Goal: Navigation & Orientation: Find specific page/section

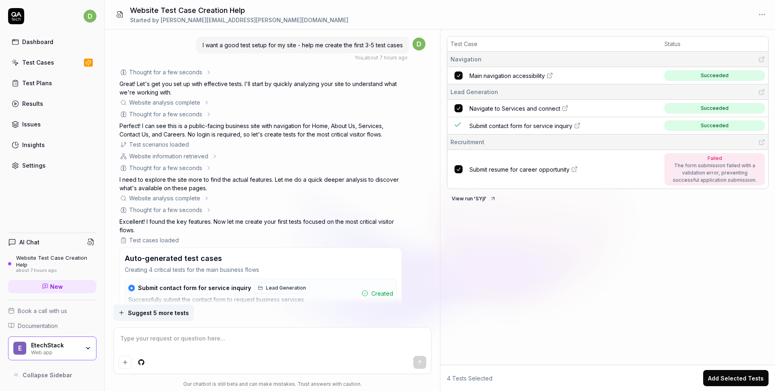
type textarea "*"
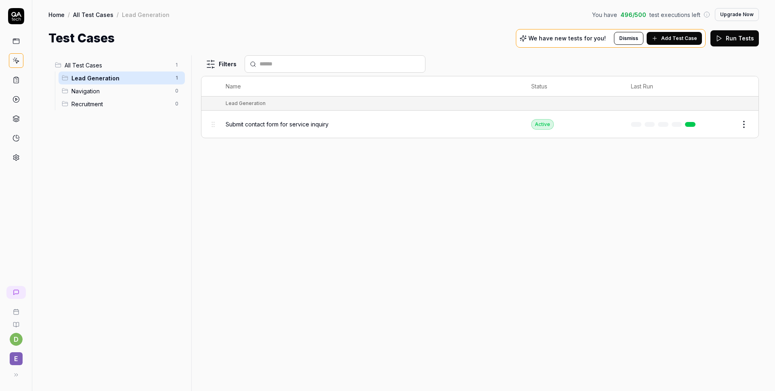
click at [726, 14] on button "Upgrade Now" at bounding box center [737, 14] width 44 height 13
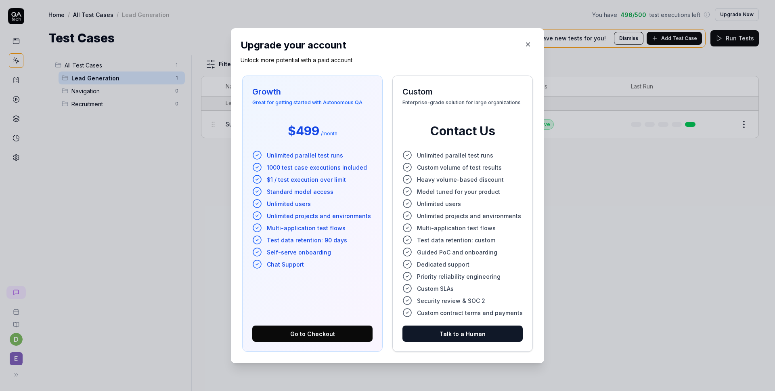
click at [532, 42] on div "Upgrade your account Unlock more potential with a paid account Growth Great for…" at bounding box center [387, 195] width 313 height 335
click at [525, 43] on icon "button" at bounding box center [527, 44] width 7 height 7
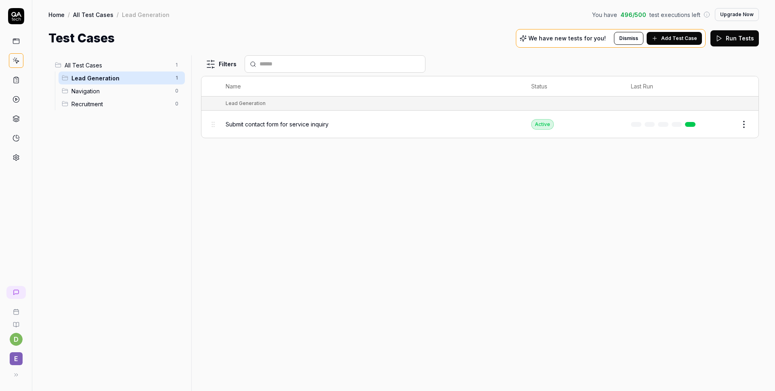
click at [14, 82] on icon at bounding box center [16, 80] width 5 height 6
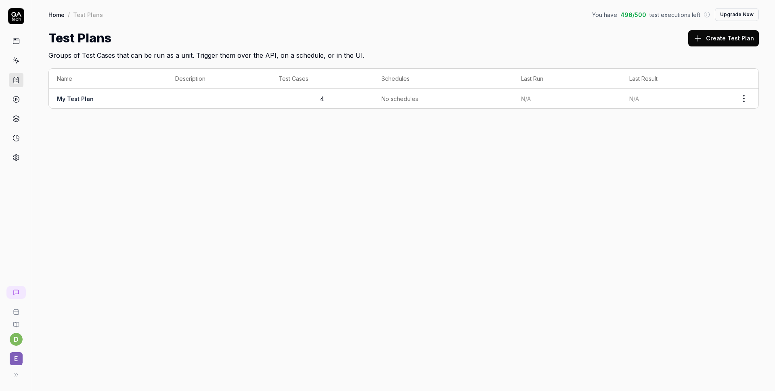
click at [17, 105] on link at bounding box center [16, 99] width 15 height 15
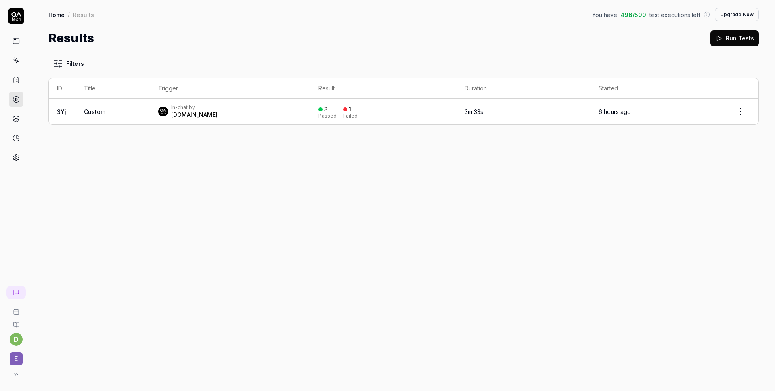
click at [85, 112] on span "Custom" at bounding box center [94, 111] width 21 height 7
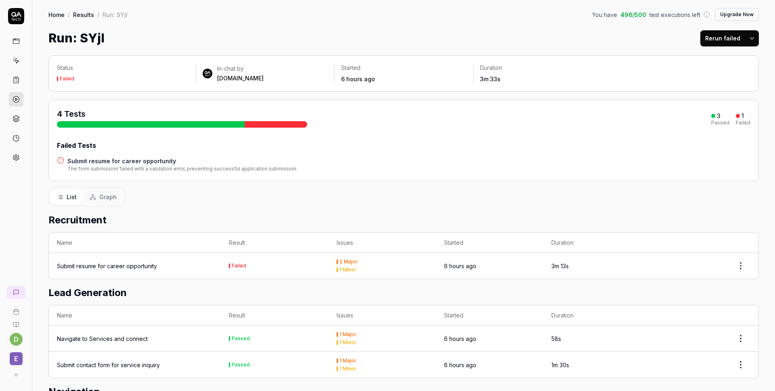
click at [15, 119] on icon at bounding box center [16, 118] width 7 height 7
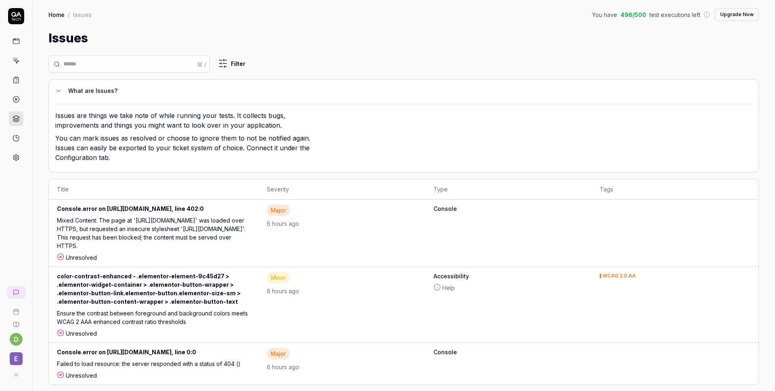
scroll to position [19, 0]
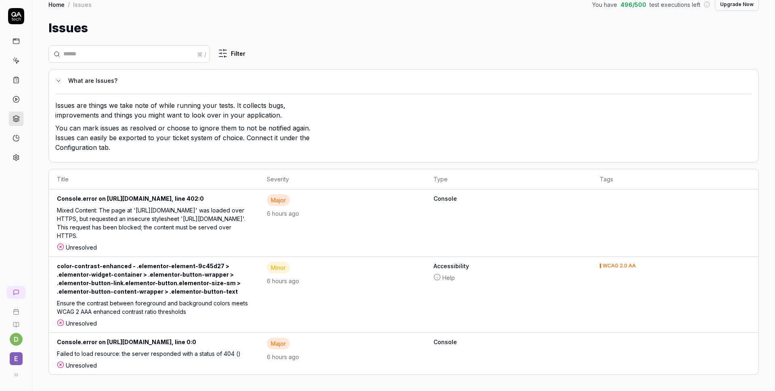
click at [145, 196] on div "Console.error on [URL][DOMAIN_NAME], line 402:0" at bounding box center [154, 200] width 194 height 12
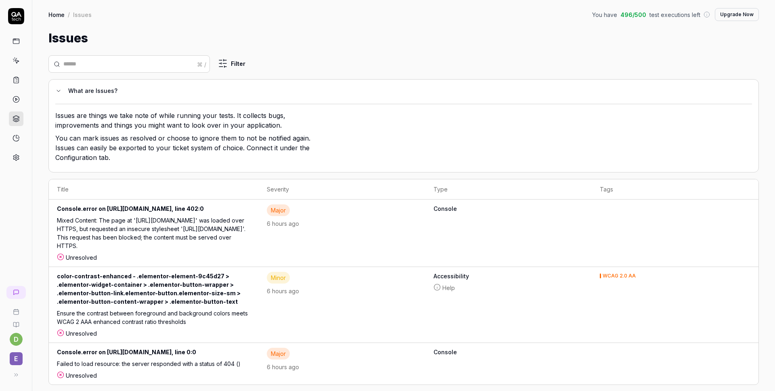
click at [15, 135] on icon at bounding box center [16, 137] width 7 height 7
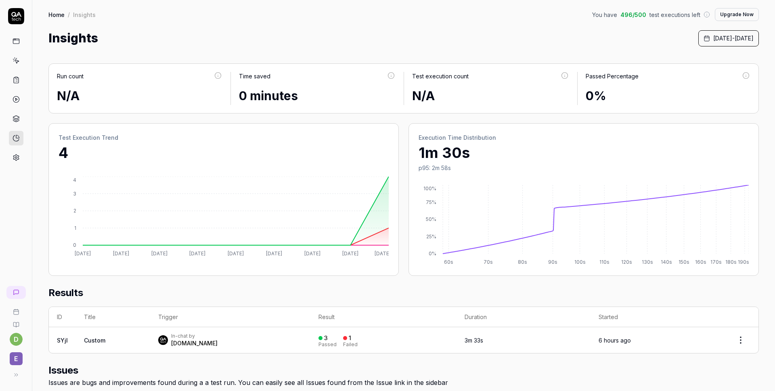
click at [15, 157] on icon at bounding box center [16, 157] width 7 height 7
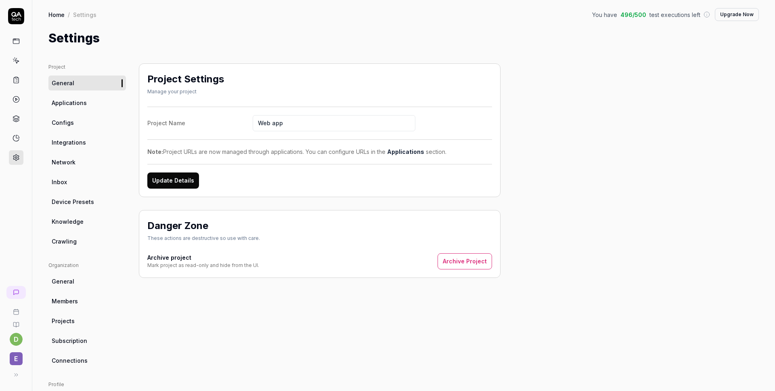
click at [86, 106] on link "Applications" at bounding box center [86, 102] width 77 height 15
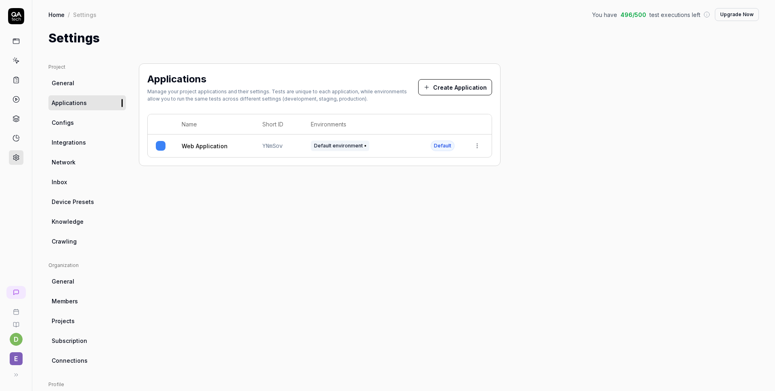
click at [69, 125] on span "Configs" at bounding box center [63, 122] width 22 height 8
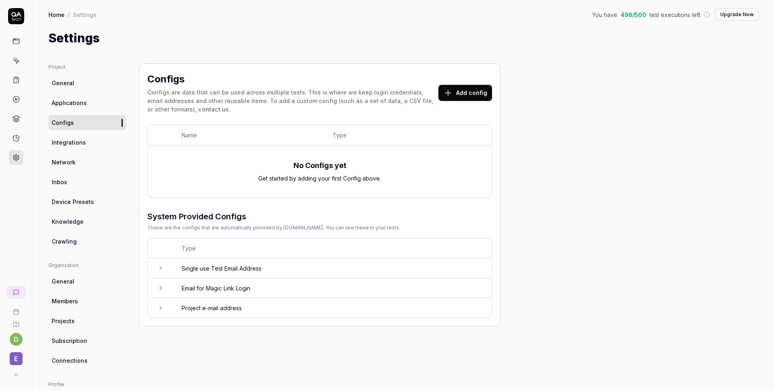
click at [73, 140] on span "Integrations" at bounding box center [69, 142] width 34 height 8
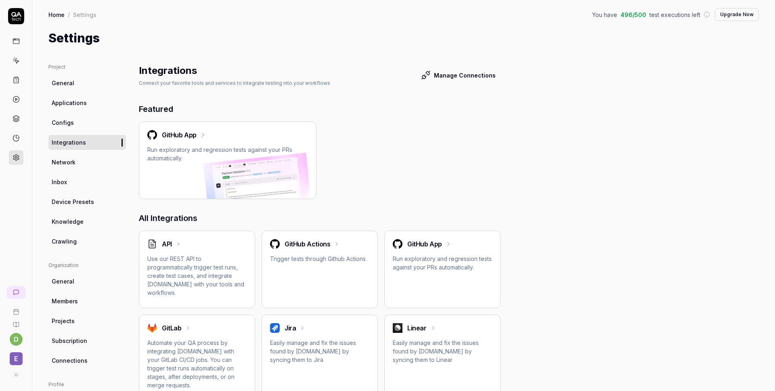
click at [66, 165] on span "Network" at bounding box center [64, 162] width 24 height 8
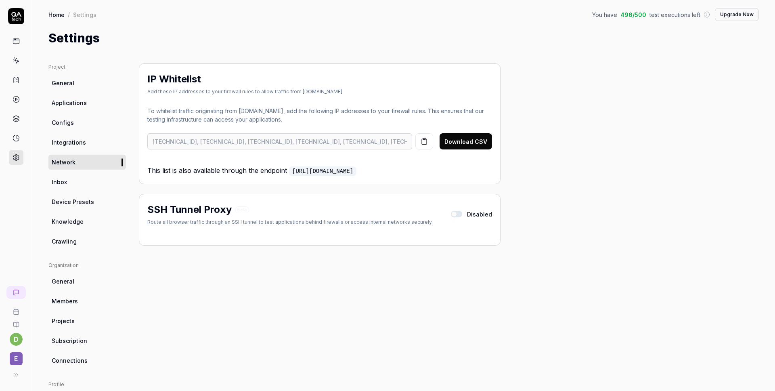
click at [236, 174] on p "This list is also available through the endpoint [URL][DOMAIN_NAME]" at bounding box center [319, 167] width 345 height 17
click at [237, 194] on div "SSH Tunnel Proxy Beta Route all browser traffic through an SSH tunnel to test a…" at bounding box center [320, 220] width 362 height 52
click at [222, 211] on h2 "SSH Tunnel Proxy" at bounding box center [189, 209] width 84 height 15
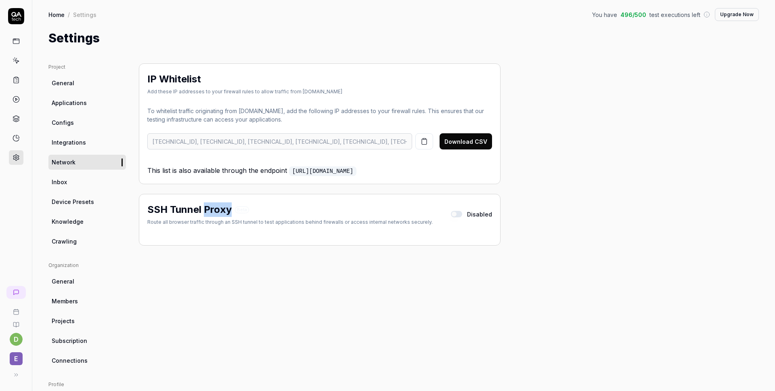
click at [222, 211] on h2 "SSH Tunnel Proxy" at bounding box center [189, 209] width 84 height 15
click at [222, 221] on div "Route all browser traffic through an SSH tunnel to test applications behind fir…" at bounding box center [289, 221] width 285 height 7
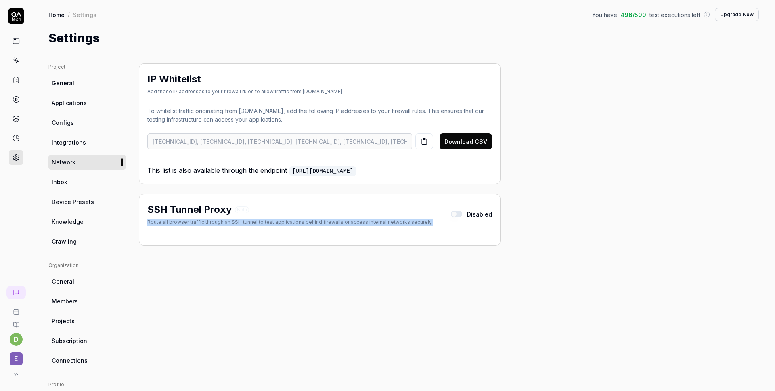
click at [222, 221] on div "Route all browser traffic through an SSH tunnel to test applications behind fir…" at bounding box center [289, 221] width 285 height 7
click at [232, 253] on div "IP Whitelist Add these IP addresses to your firewall rules to allow traffic fro…" at bounding box center [320, 265] width 362 height 404
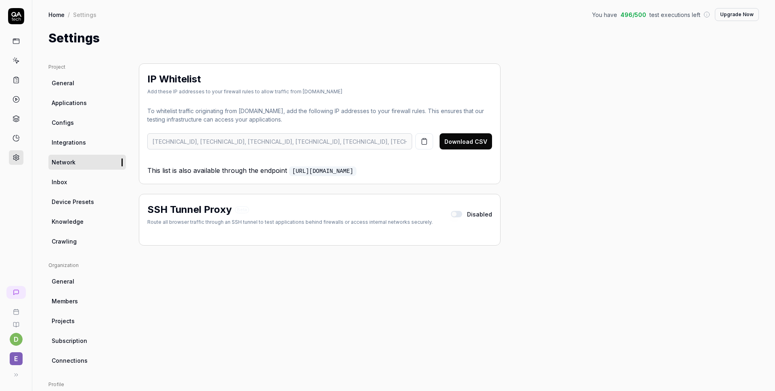
click at [79, 181] on link "Inbox" at bounding box center [86, 181] width 77 height 15
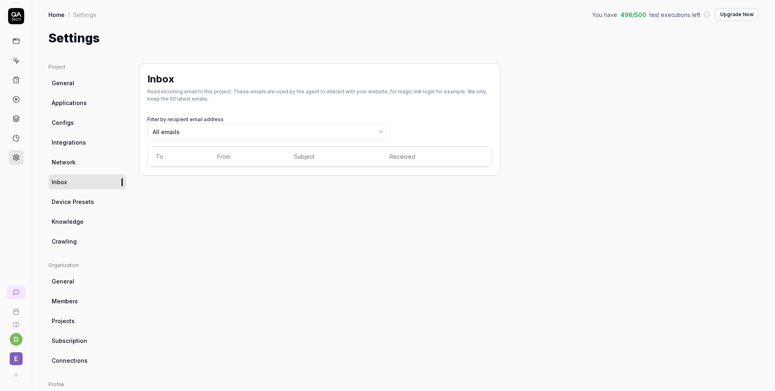
click at [76, 203] on span "Device Presets" at bounding box center [73, 201] width 42 height 8
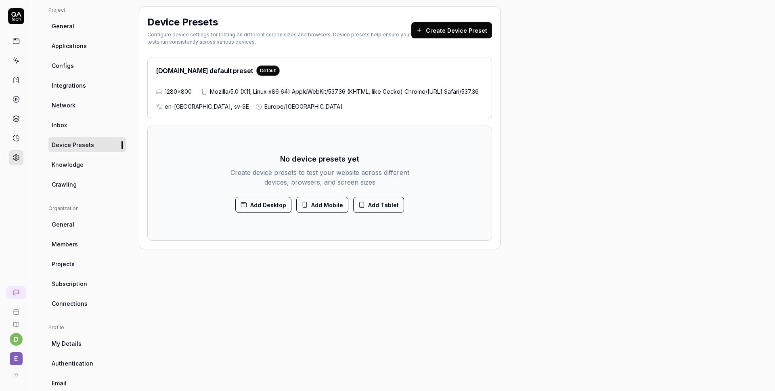
scroll to position [56, 0]
click at [79, 166] on span "Knowledge" at bounding box center [68, 165] width 32 height 8
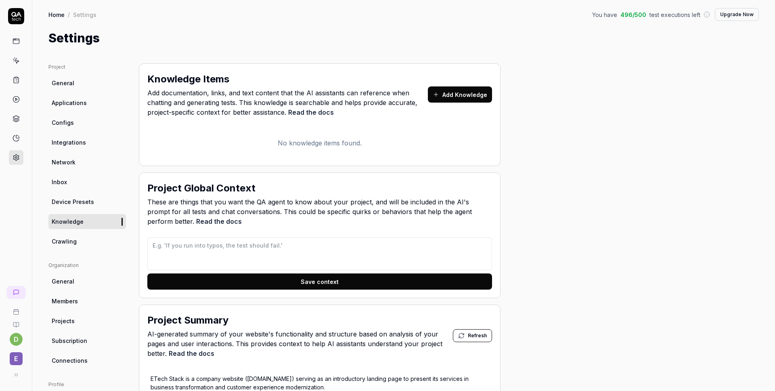
click at [73, 241] on span "Crawling" at bounding box center [64, 241] width 25 height 8
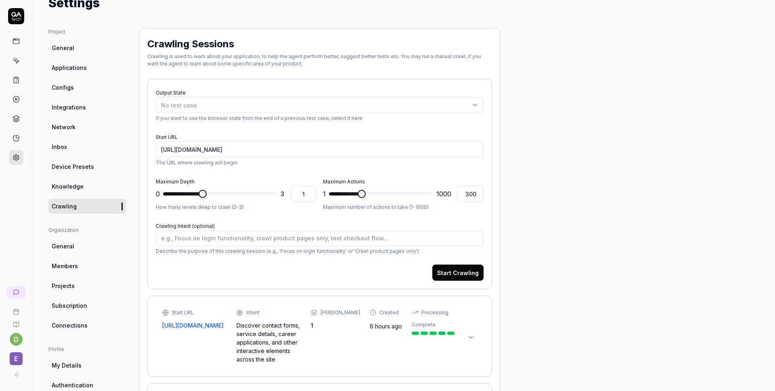
scroll to position [38, 0]
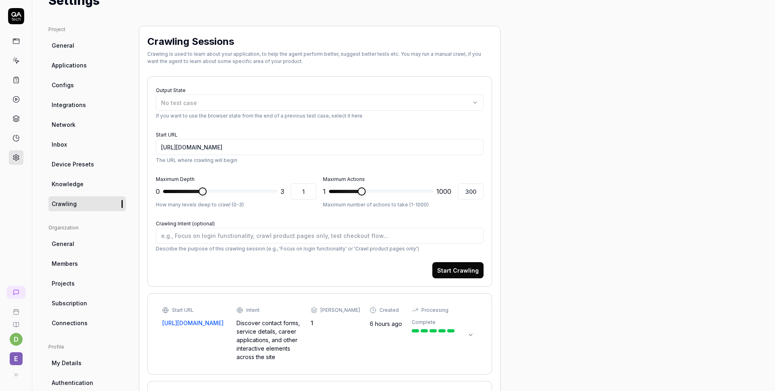
click at [66, 242] on span "General" at bounding box center [63, 243] width 23 height 8
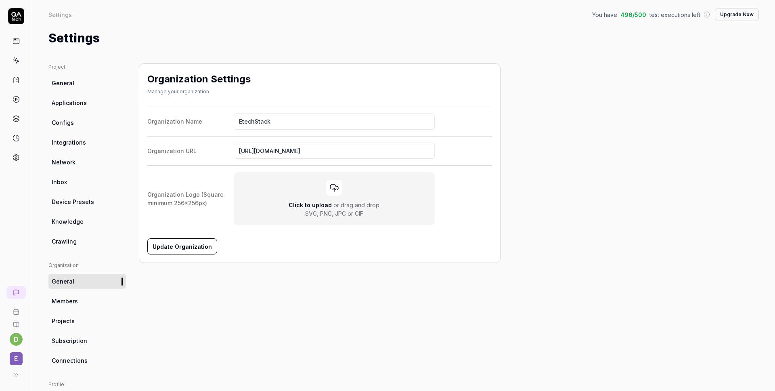
scroll to position [92, 0]
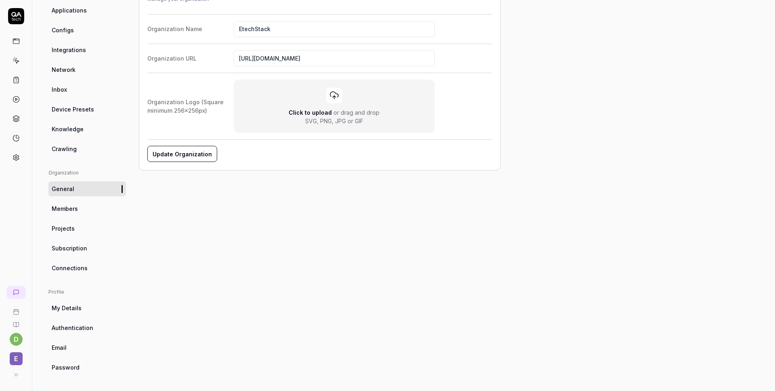
click at [93, 213] on link "Members" at bounding box center [86, 208] width 77 height 15
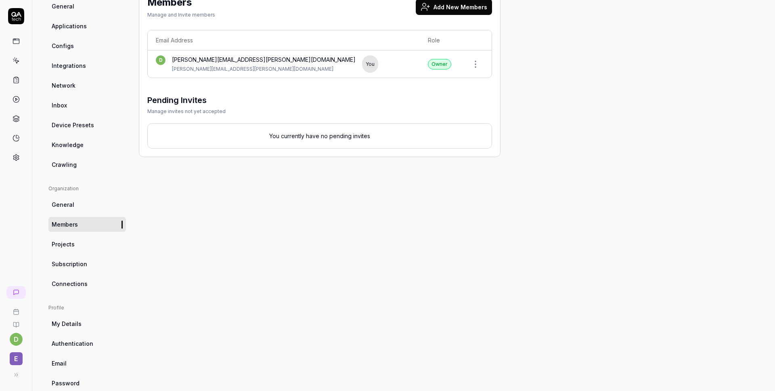
scroll to position [82, 0]
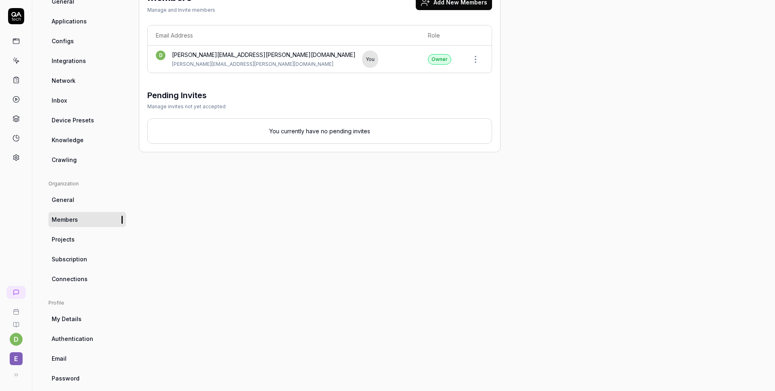
click at [67, 238] on span "Projects" at bounding box center [63, 239] width 23 height 8
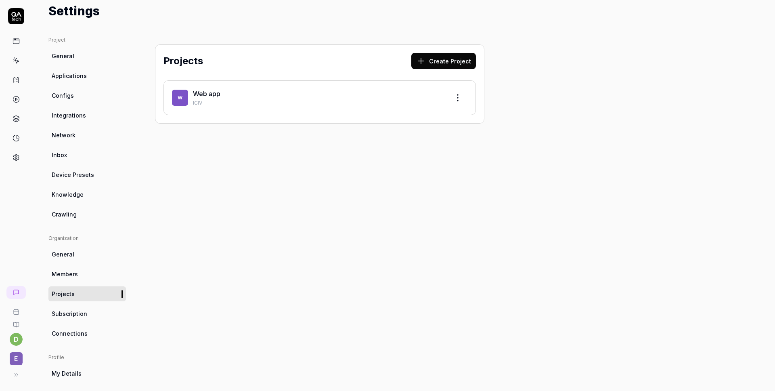
scroll to position [92, 0]
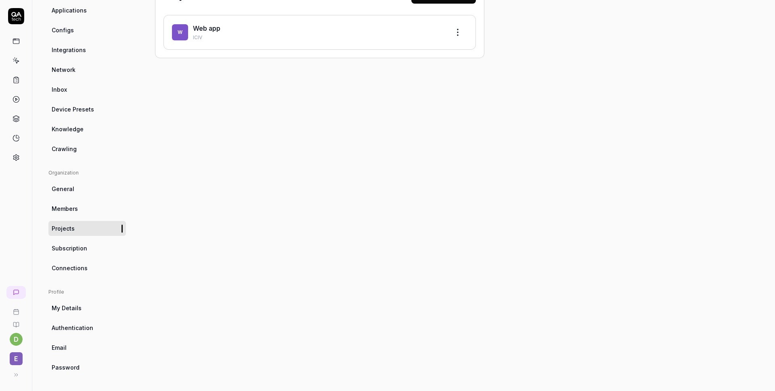
click at [69, 249] on span "Subscription" at bounding box center [70, 248] width 36 height 8
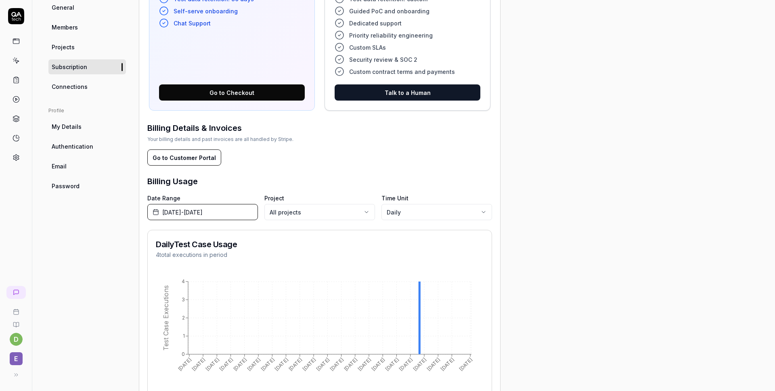
scroll to position [274, 0]
click at [73, 126] on span "My Details" at bounding box center [67, 126] width 30 height 8
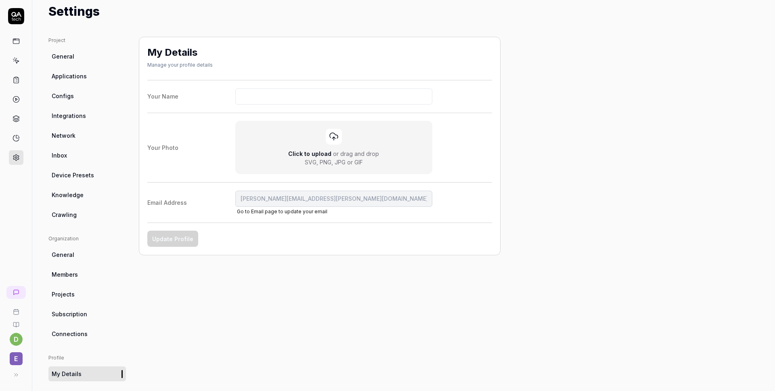
scroll to position [92, 0]
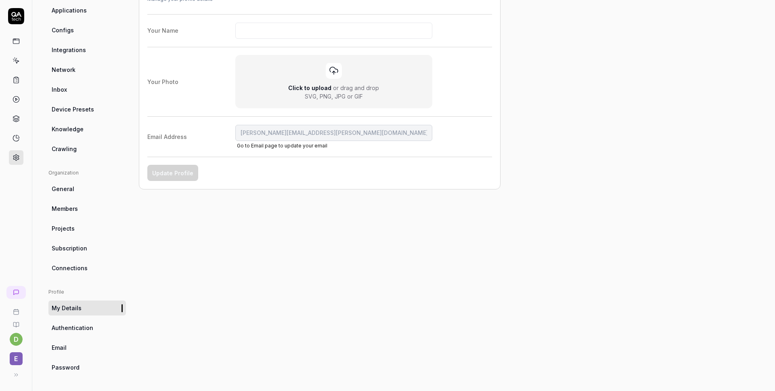
click at [82, 328] on span "Authentication" at bounding box center [73, 327] width 42 height 8
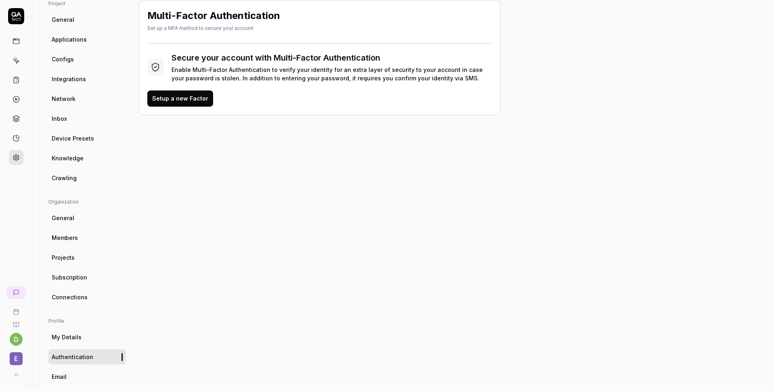
scroll to position [92, 0]
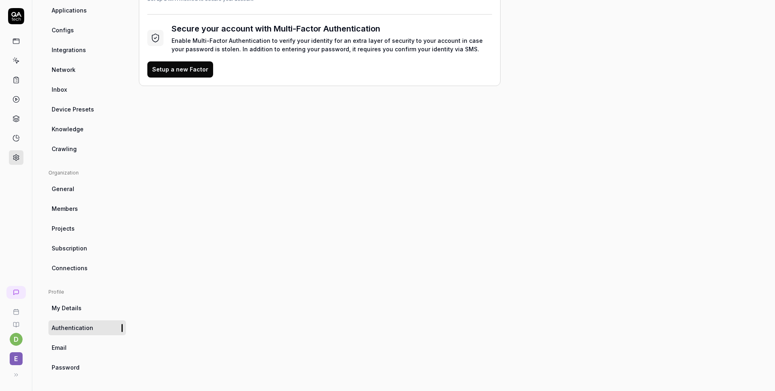
click at [68, 350] on link "Email" at bounding box center [86, 347] width 77 height 15
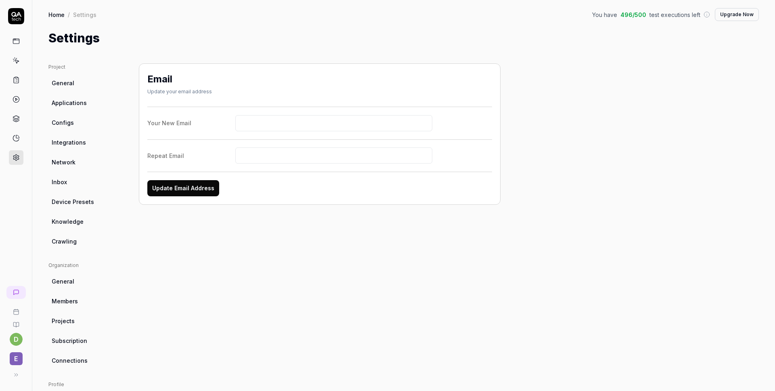
click at [13, 38] on icon at bounding box center [16, 41] width 7 height 7
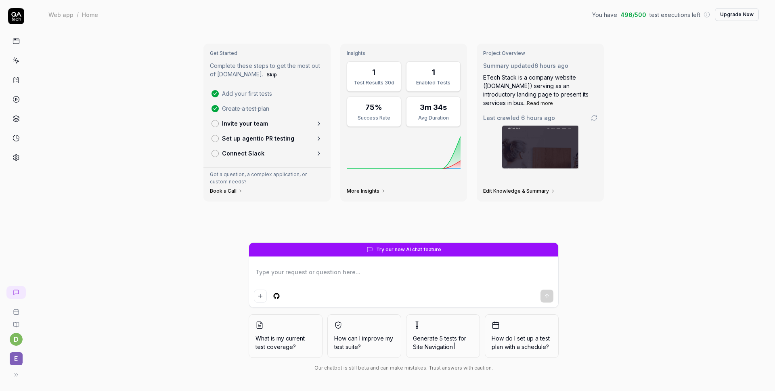
click at [136, 223] on div "Get Started Complete these steps to get the most out of [DOMAIN_NAME]. Skip Add…" at bounding box center [403, 210] width 743 height 362
click at [318, 138] on icon at bounding box center [318, 138] width 7 height 7
click at [634, 206] on div "Get Started Complete these steps to get the most out of [DOMAIN_NAME]. Skip Add…" at bounding box center [403, 210] width 743 height 362
click at [14, 312] on rect at bounding box center [16, 312] width 5 height 5
click at [13, 341] on html "d E Web app / Home You have 496 / 500 test executions left Upgrade Now Web app …" at bounding box center [387, 195] width 775 height 391
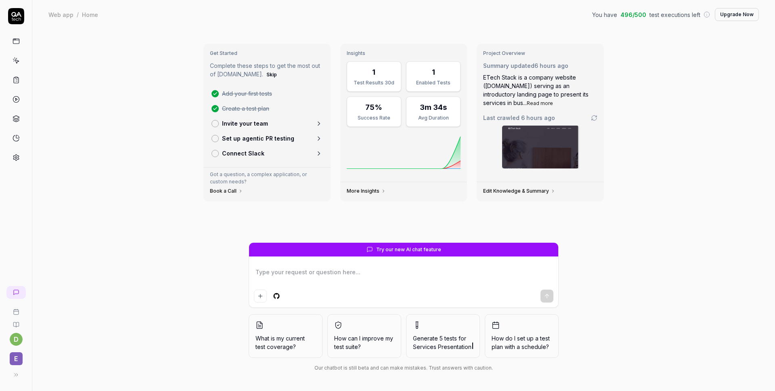
click at [16, 358] on html "d E Web app / Home You have 496 / 500 test executions left Upgrade Now Web app …" at bounding box center [387, 195] width 775 height 391
click at [16, 358] on span "E" at bounding box center [16, 358] width 13 height 13
click at [49, 361] on div "Get Started Complete these steps to get the most out of [DOMAIN_NAME]. Skip Add…" at bounding box center [403, 210] width 743 height 362
click at [13, 376] on icon at bounding box center [14, 374] width 6 height 6
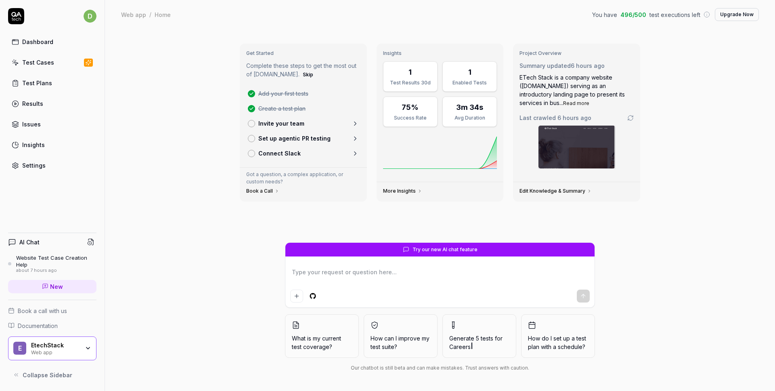
click at [159, 226] on div "Get Started Complete these steps to get the most out of [DOMAIN_NAME]. Skip Add…" at bounding box center [440, 210] width 670 height 362
type textarea "*"
